Goal: Transaction & Acquisition: Purchase product/service

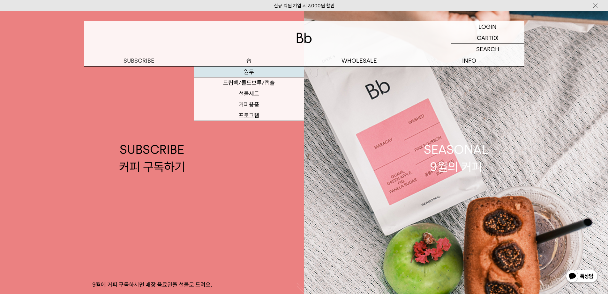
click at [240, 70] on link "원두" at bounding box center [249, 71] width 110 height 11
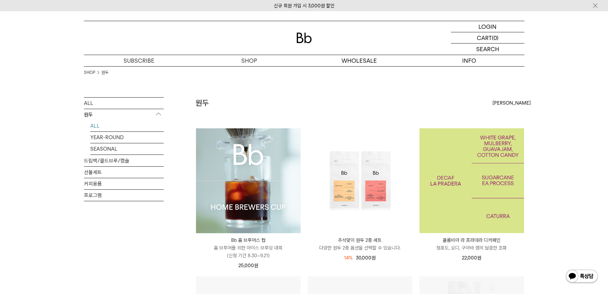
click at [468, 180] on img at bounding box center [472, 180] width 105 height 105
